Goal: Download file/media

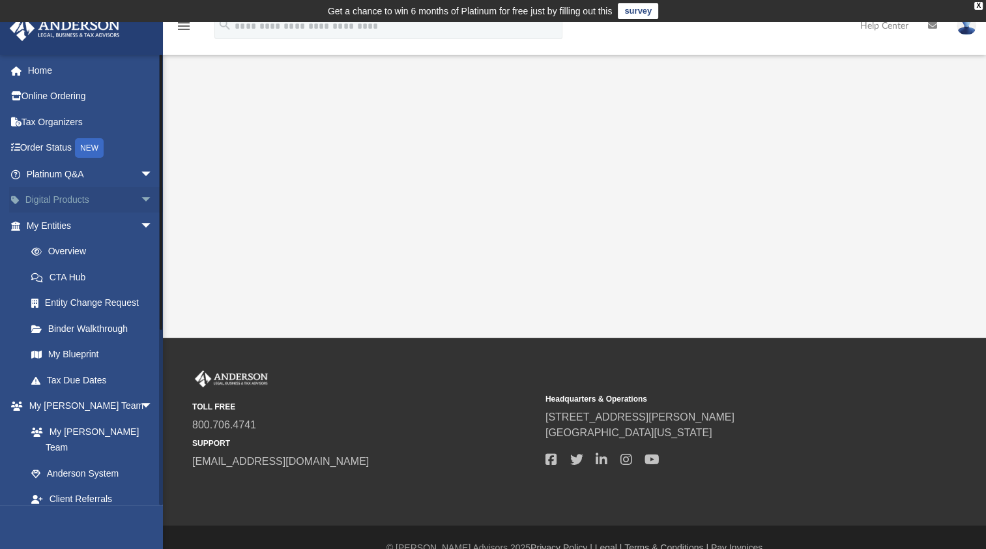
click at [100, 201] on link "Digital Products arrow_drop_down" at bounding box center [91, 200] width 164 height 26
click at [140, 198] on span "arrow_drop_down" at bounding box center [153, 200] width 26 height 27
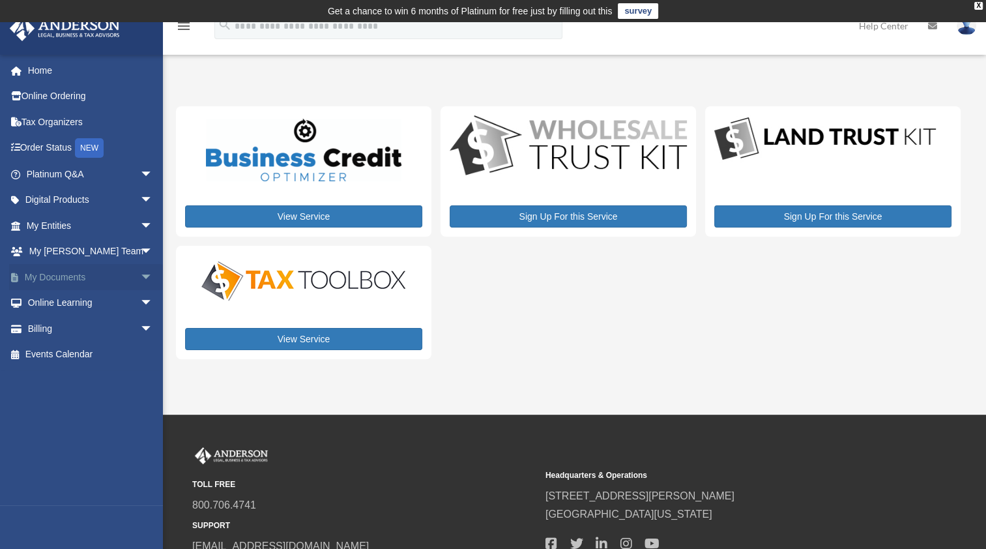
click at [140, 276] on span "arrow_drop_down" at bounding box center [153, 277] width 26 height 27
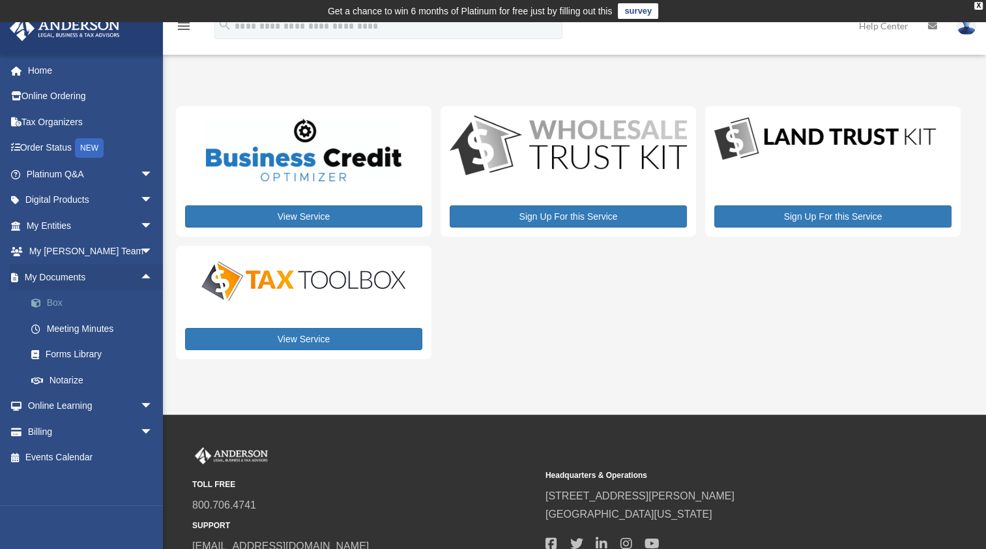
click at [52, 309] on link "Box" at bounding box center [95, 303] width 154 height 26
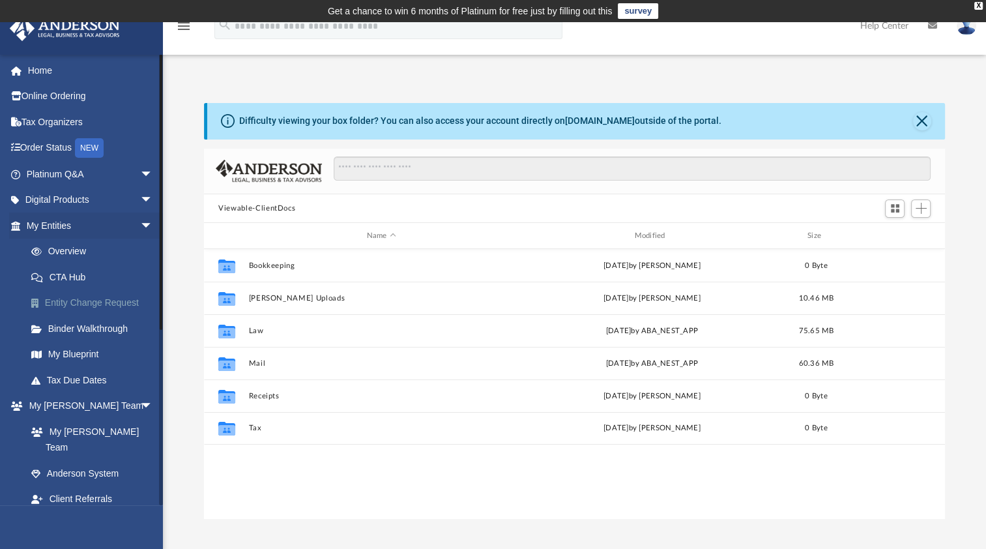
scroll to position [286, 731]
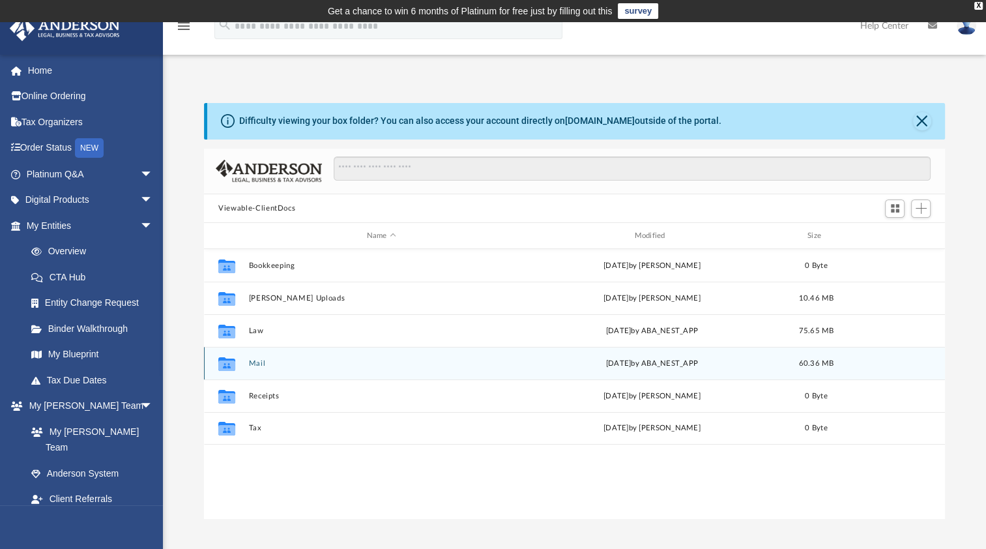
click at [259, 366] on button "Mail" at bounding box center [381, 363] width 265 height 8
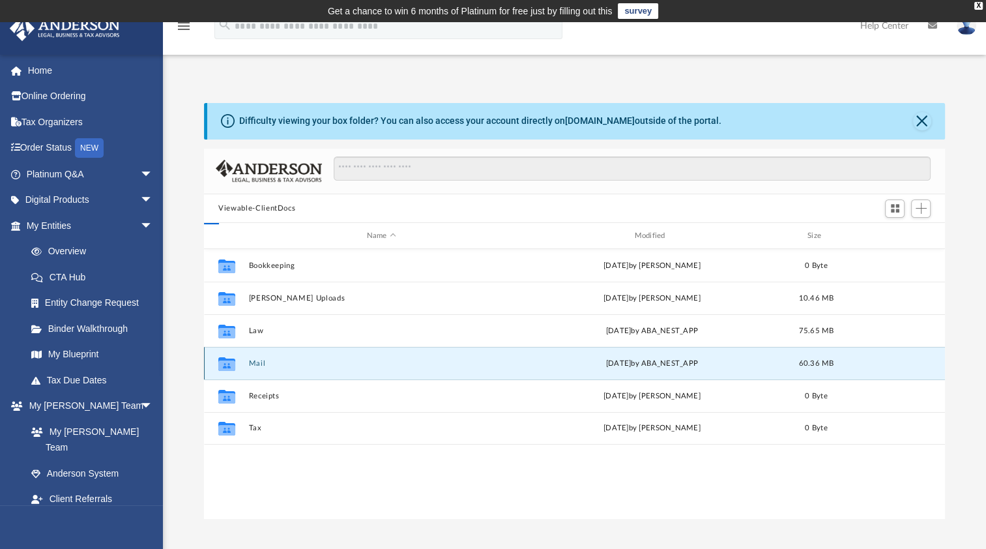
click at [259, 366] on button "Mail" at bounding box center [381, 363] width 265 height 8
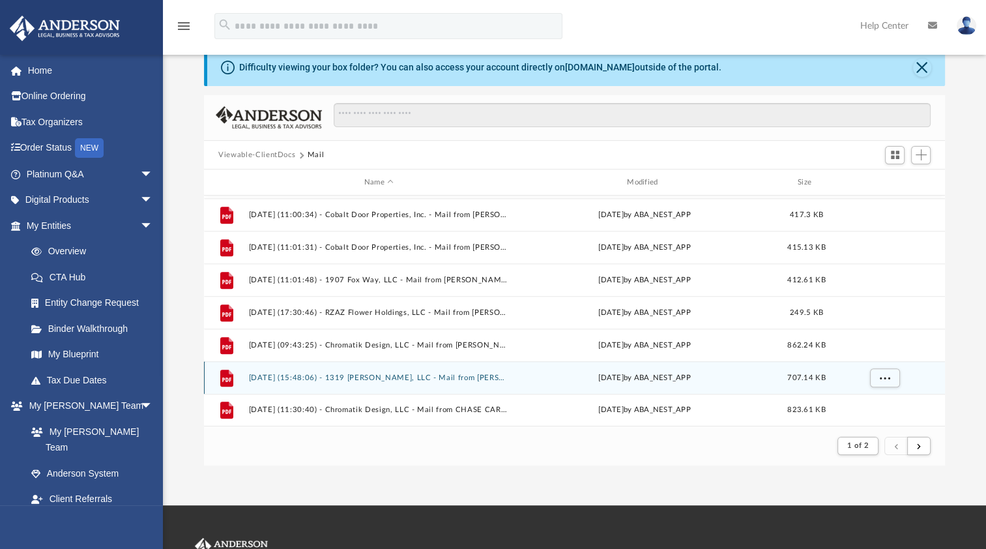
scroll to position [65, 0]
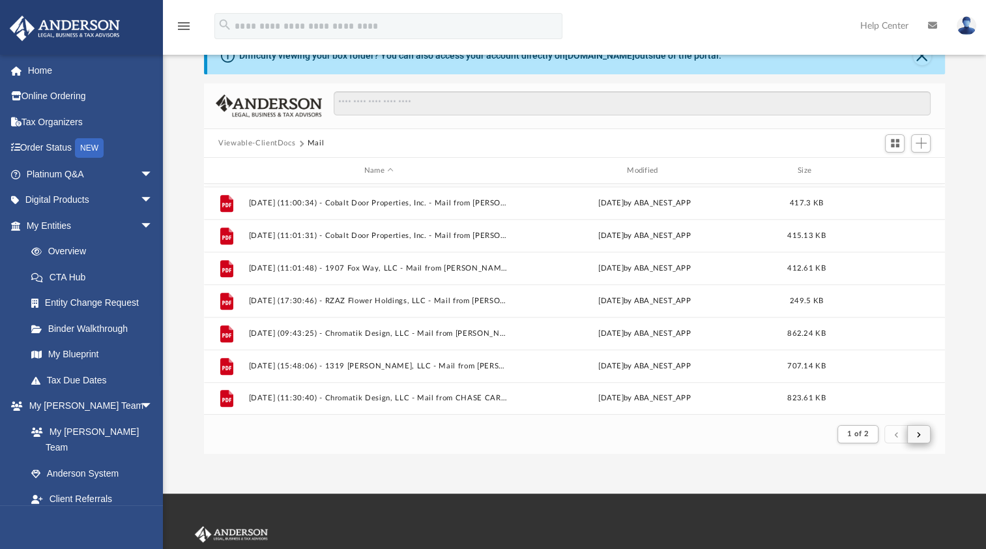
click at [931, 435] on div "1 of 2" at bounding box center [883, 434] width 99 height 24
click at [926, 438] on button "submit" at bounding box center [918, 434] width 23 height 19
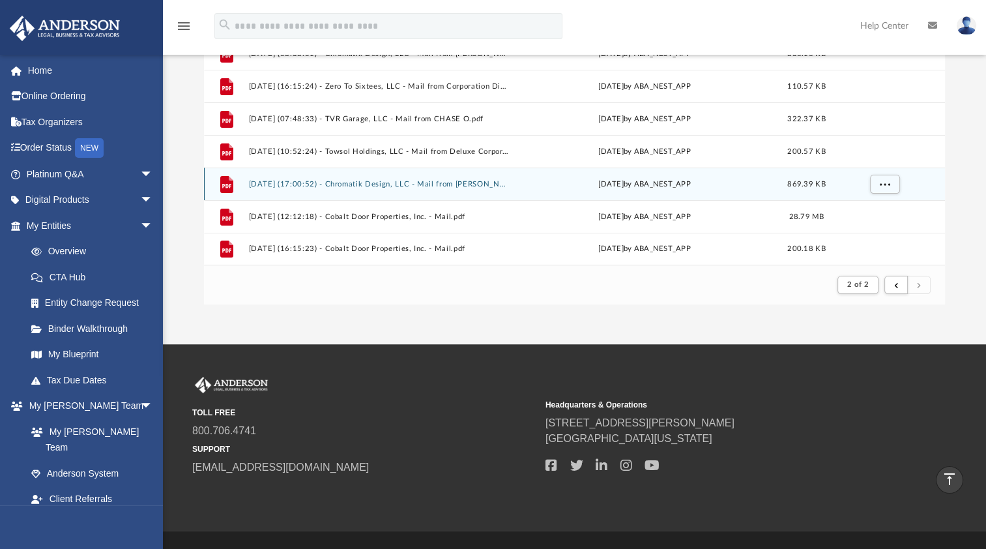
scroll to position [112, 0]
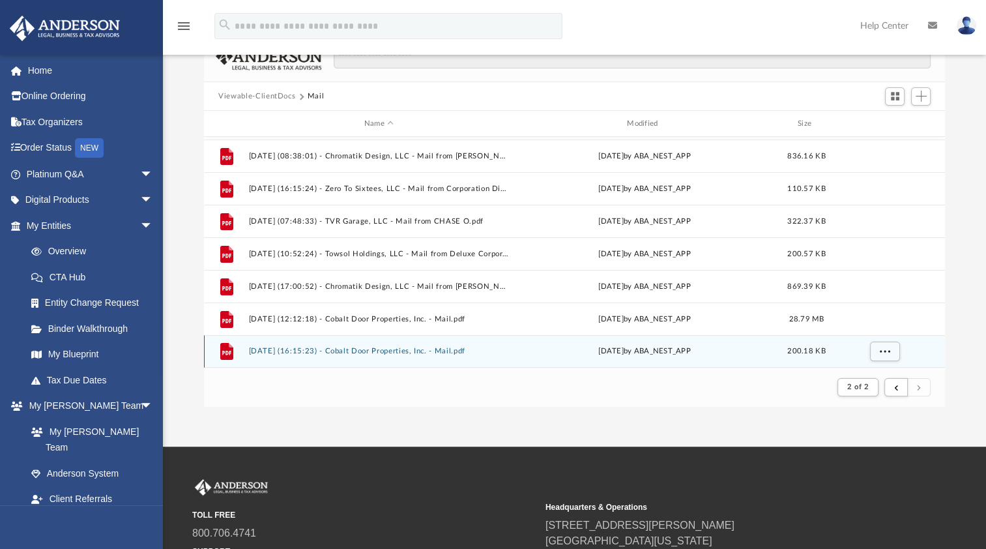
click at [418, 347] on button "2025.08.29 (16:15:23) - Cobalt Door Properties, Inc. - Mail.pdf" at bounding box center [379, 351] width 260 height 8
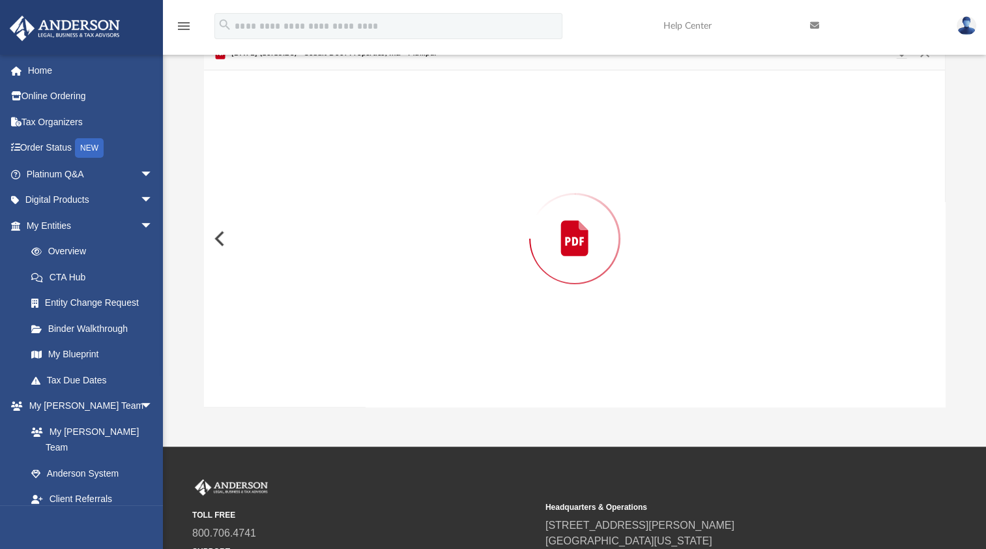
click at [420, 346] on div "Preview" at bounding box center [574, 238] width 741 height 336
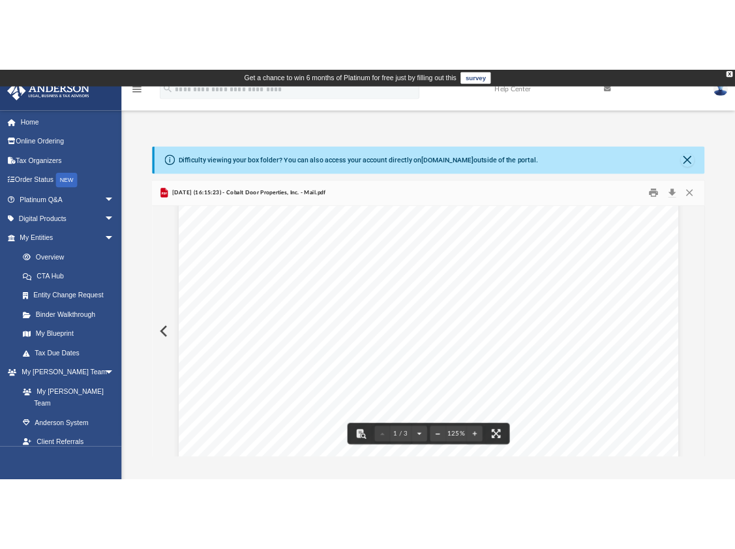
scroll to position [522, 0]
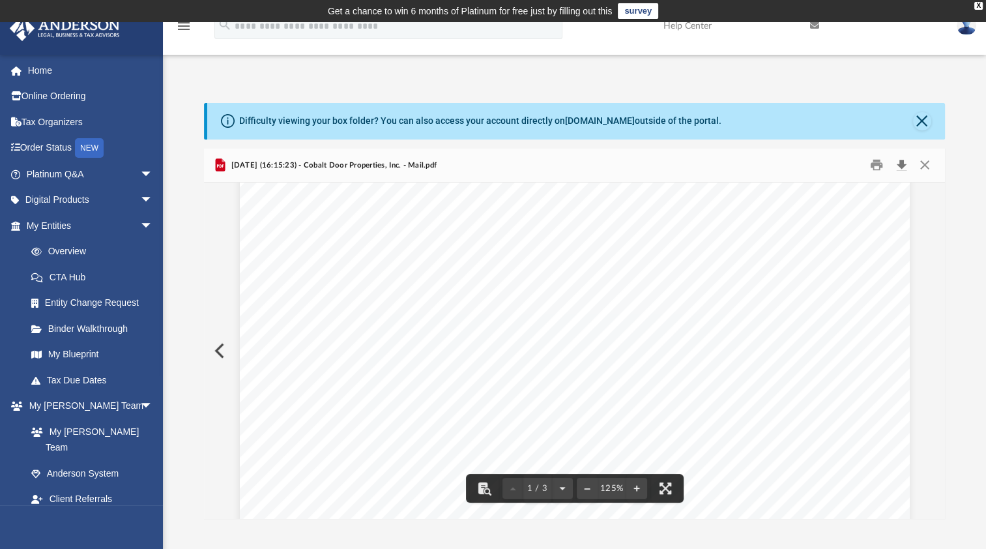
click at [901, 171] on button "Download" at bounding box center [901, 165] width 23 height 20
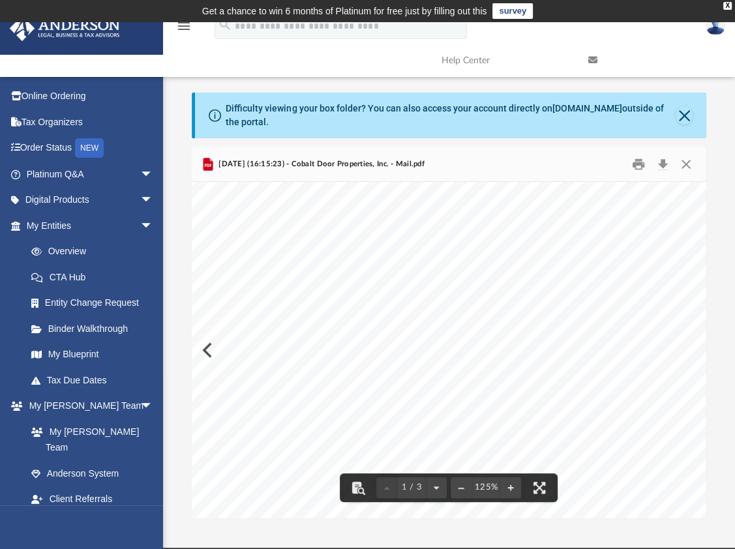
scroll to position [0, 0]
